Goal: Book appointment/travel/reservation

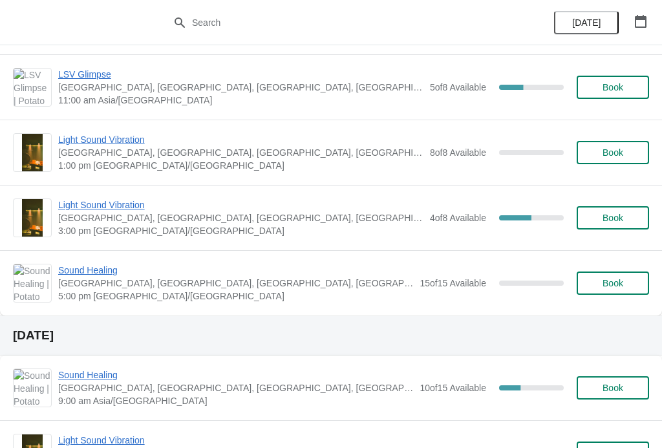
scroll to position [510, 0]
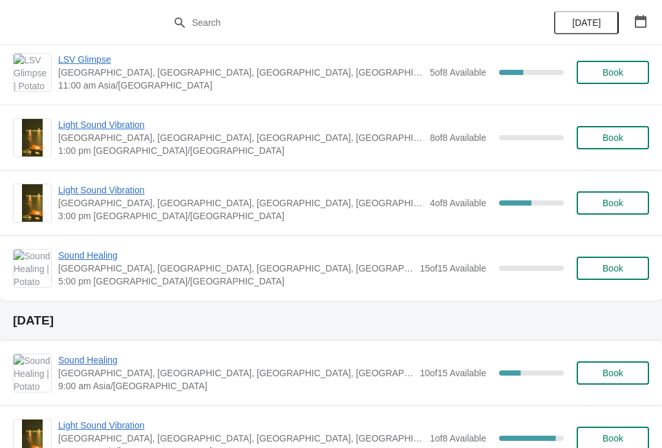
click at [103, 362] on span "Sound Healing" at bounding box center [235, 359] width 355 height 13
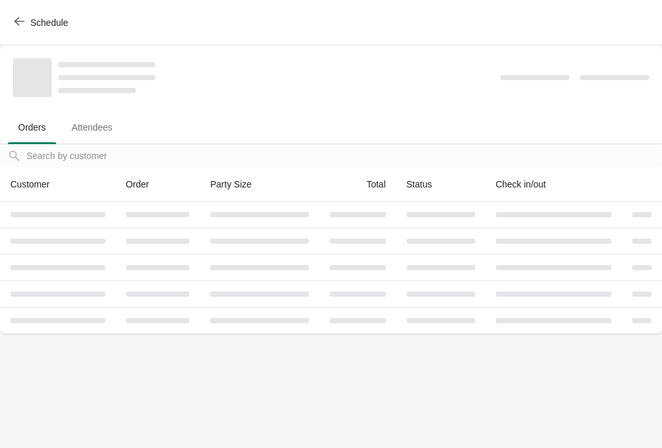
scroll to position [0, 0]
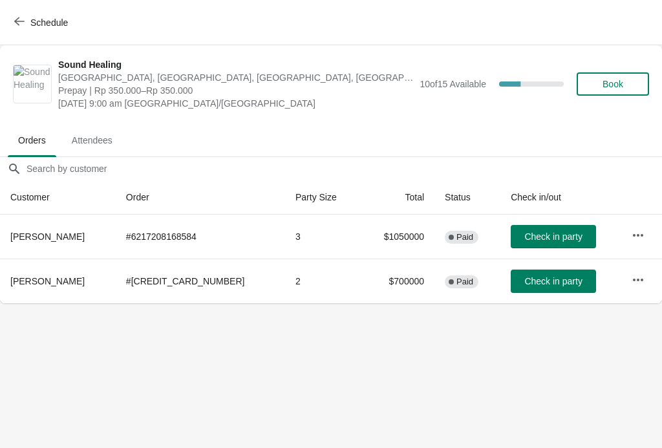
click at [19, 16] on button "Schedule" at bounding box center [42, 22] width 72 height 23
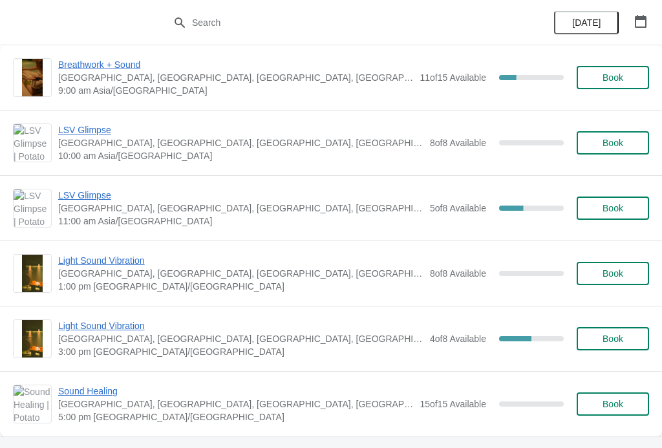
scroll to position [377, 0]
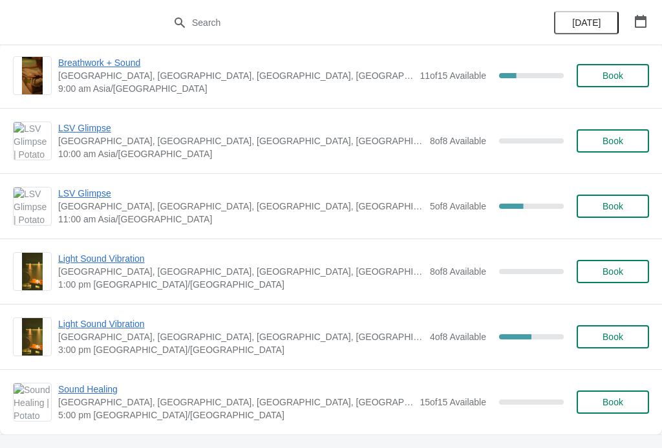
click at [63, 261] on span "Light Sound Vibration" at bounding box center [240, 258] width 365 height 13
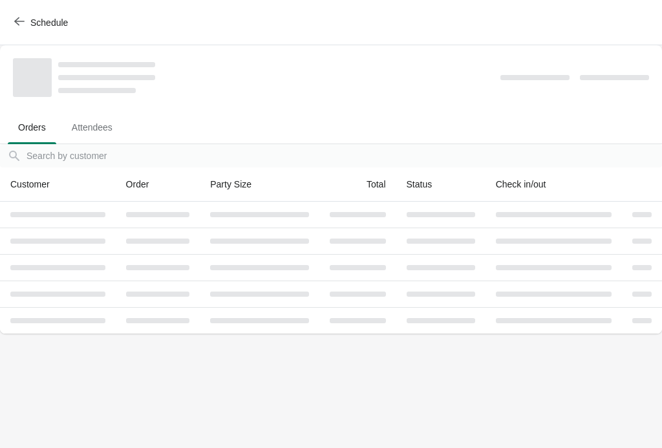
scroll to position [0, 0]
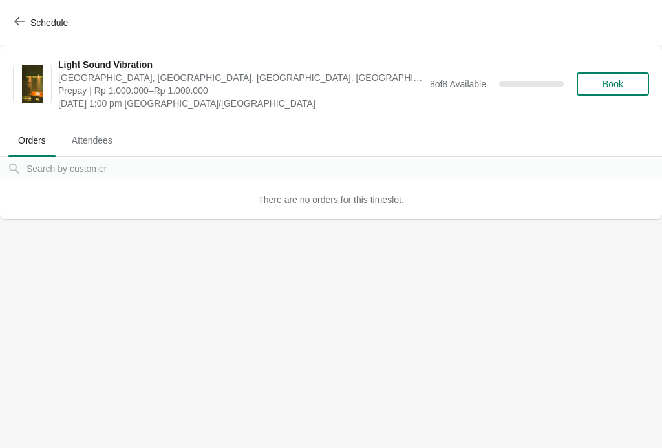
click at [615, 94] on button "Book" at bounding box center [612, 83] width 72 height 23
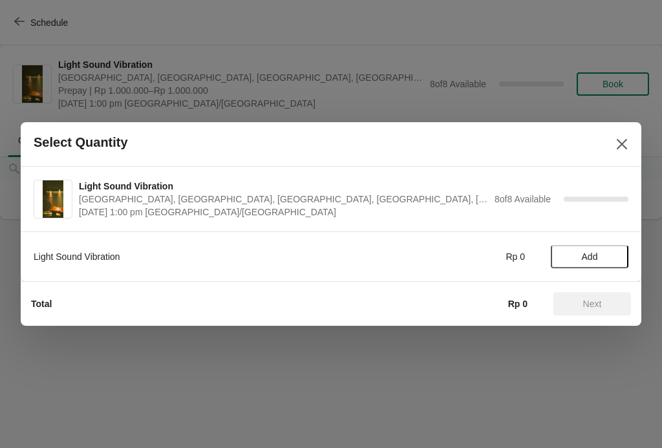
click at [594, 255] on span "Add" at bounding box center [589, 256] width 16 height 10
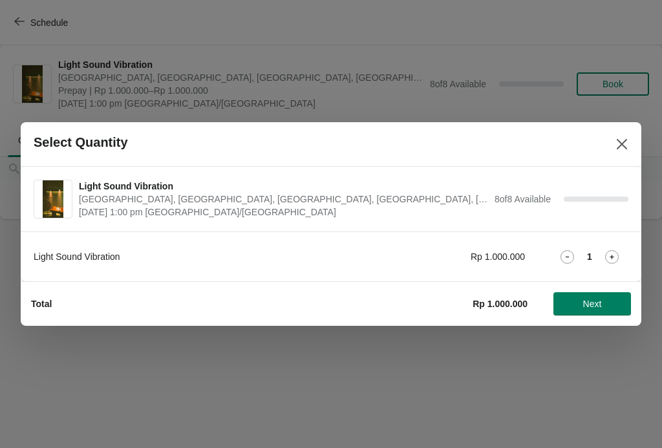
click at [609, 260] on icon at bounding box center [612, 257] width 14 height 14
click at [578, 306] on span "Next" at bounding box center [591, 303] width 57 height 10
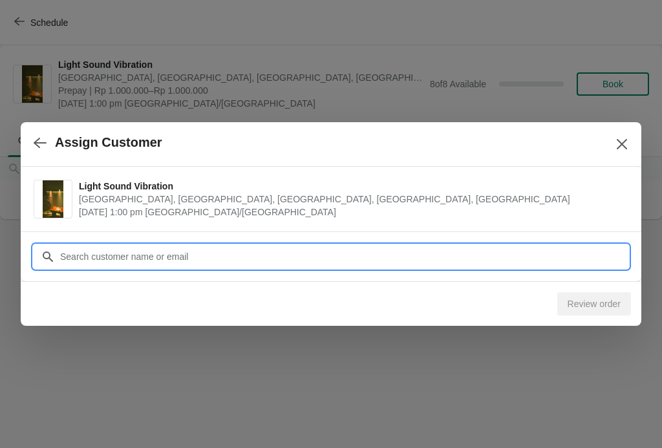
click at [373, 255] on input "Customer" at bounding box center [343, 256] width 568 height 23
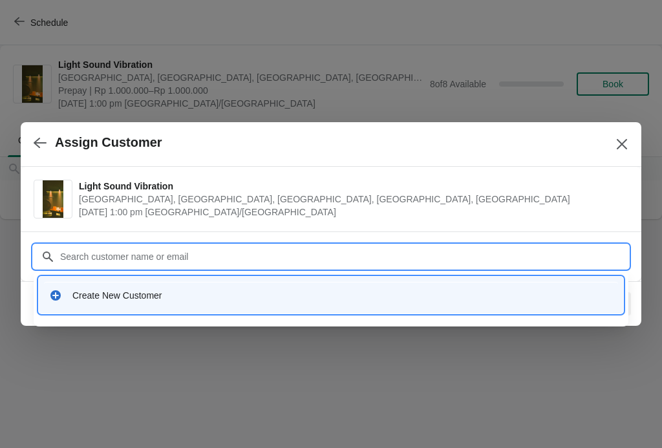
click at [59, 289] on icon at bounding box center [55, 295] width 13 height 13
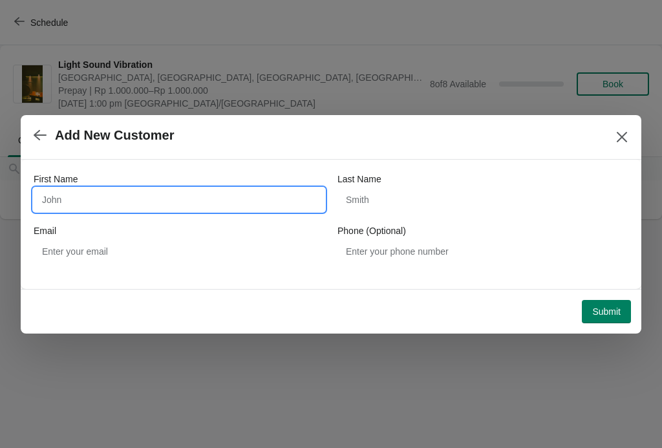
click at [101, 210] on input "First Name" at bounding box center [179, 199] width 291 height 23
type input "Ruiwen"
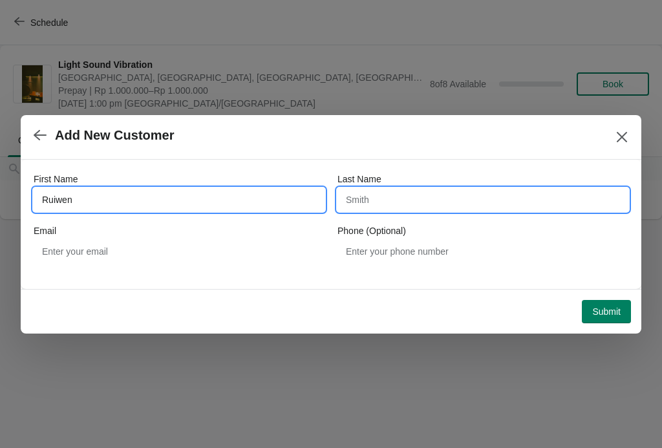
click at [506, 200] on input "Last Name" at bounding box center [482, 199] width 291 height 23
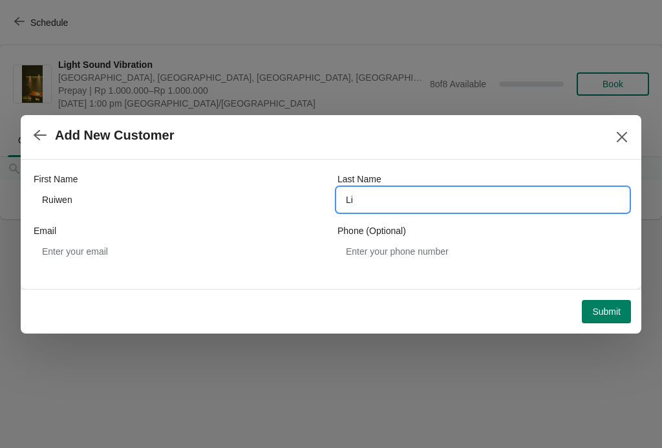
type input "Li"
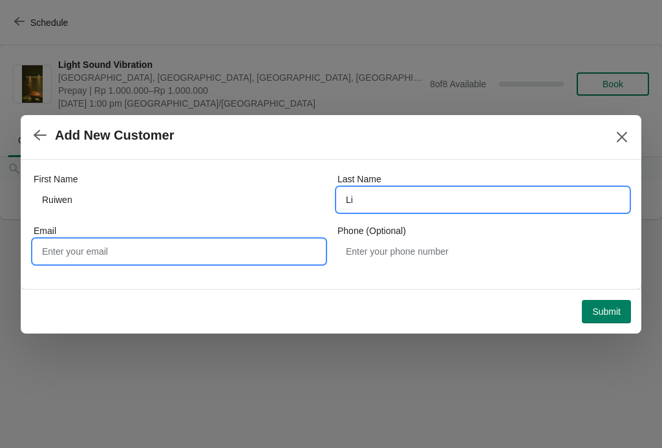
click at [60, 248] on input "Email" at bounding box center [179, 251] width 291 height 23
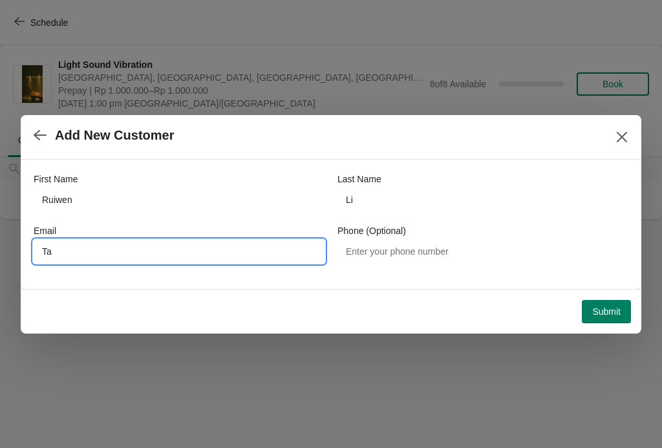
type input "T"
type input "[EMAIL_ADDRESS][DOMAIN_NAME]"
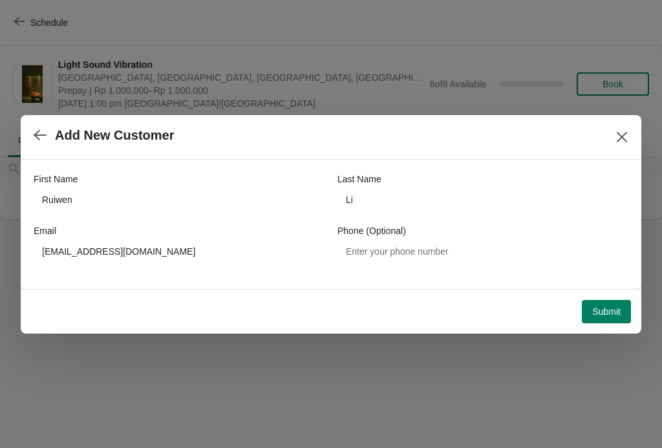
click at [601, 313] on span "Submit" at bounding box center [606, 311] width 28 height 10
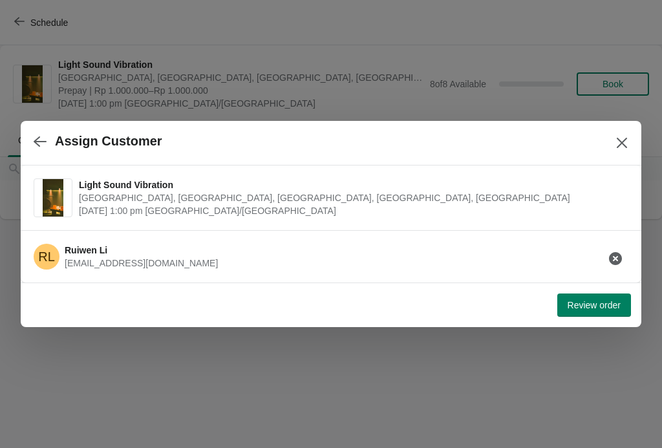
click at [599, 308] on span "Review order" at bounding box center [593, 305] width 53 height 10
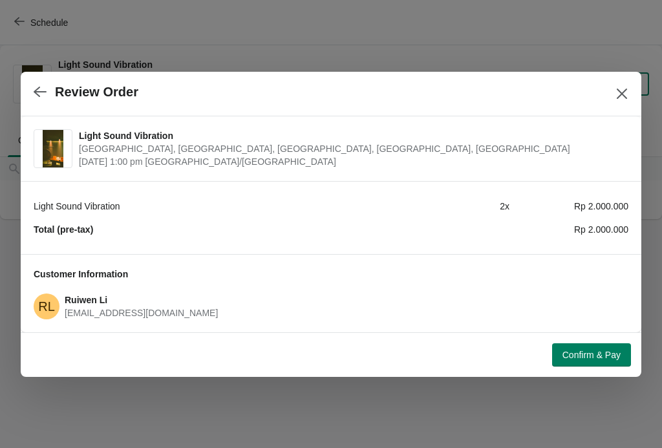
click at [592, 345] on button "Confirm & Pay" at bounding box center [591, 354] width 79 height 23
